Goal: Register for event/course

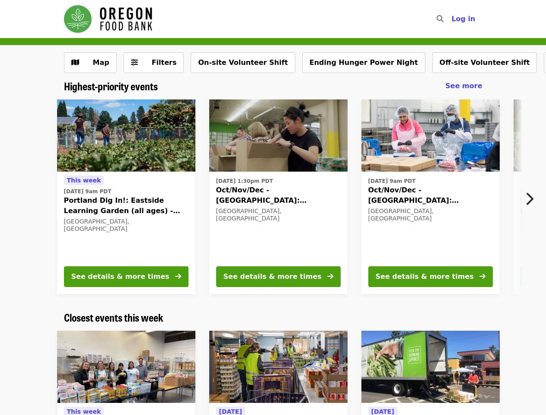
click at [442, 19] on icon "search icon" at bounding box center [439, 19] width 7 height 8
click at [465, 19] on span "Log in" at bounding box center [463, 19] width 24 height 8
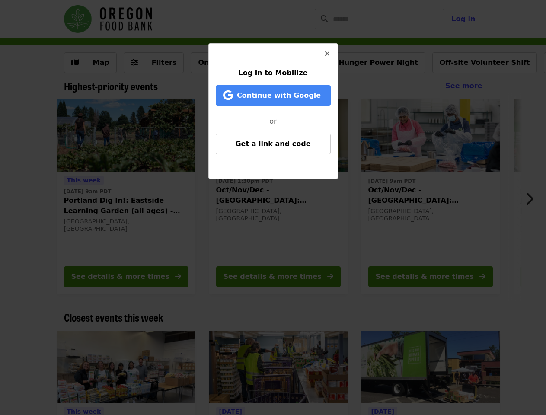
click at [148, 63] on div "Log in to Mobilize Continue with Google or Get a link and code" at bounding box center [273, 207] width 546 height 415
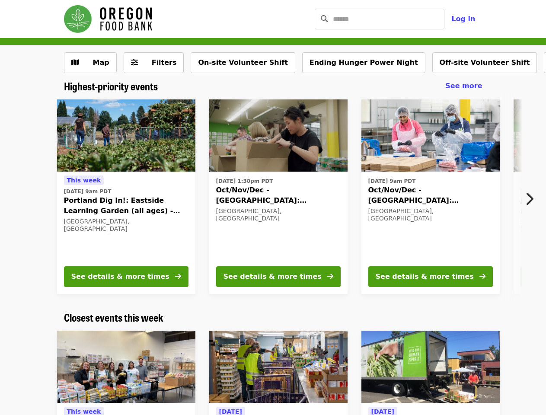
click at [225, 63] on button "On-site Volunteer Shift" at bounding box center [243, 62] width 104 height 21
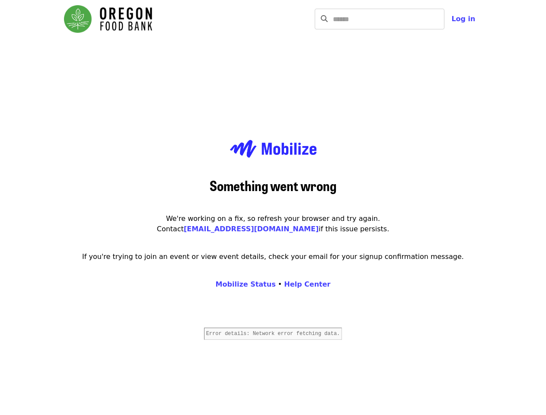
click at [429, 63] on div "Something went wrong We're working on a fix, so refresh your browser and try ag…" at bounding box center [273, 245] width 432 height 415
click at [499, 63] on main "Something went wrong We're working on a fix, so refresh your browser and try ag…" at bounding box center [273, 245] width 546 height 415
click at [536, 63] on main "Something went wrong We're working on a fix, so refresh your browser and try ag…" at bounding box center [273, 245] width 546 height 415
click at [531, 199] on main "Something went wrong We're working on a fix, so refresh your browser and try ag…" at bounding box center [273, 245] width 546 height 415
